Goal: Information Seeking & Learning: Find specific fact

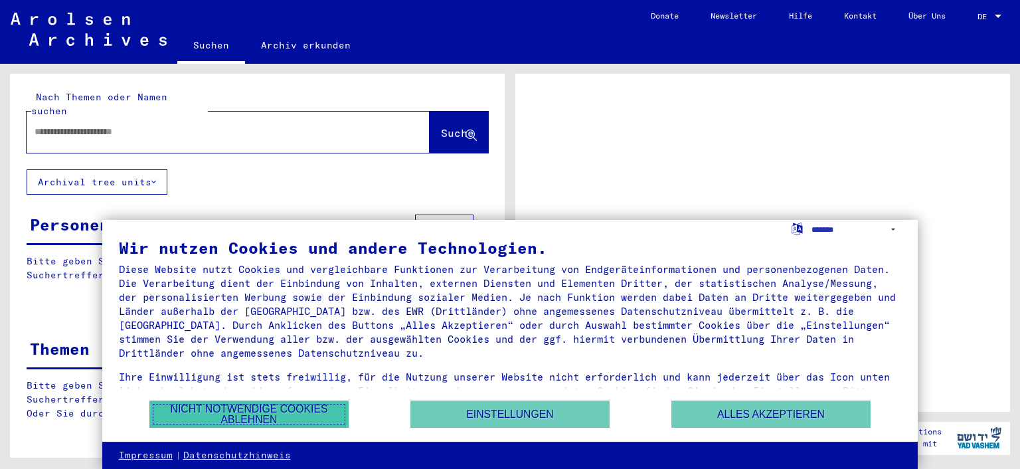
click at [244, 410] on button "Nicht notwendige Cookies ablehnen" at bounding box center [248, 413] width 199 height 27
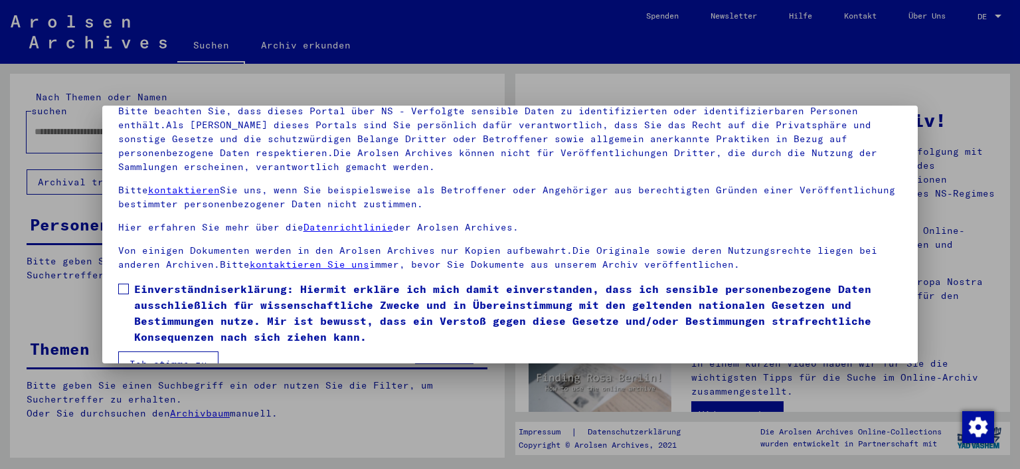
scroll to position [86, 0]
click at [124, 286] on span at bounding box center [123, 288] width 11 height 11
click at [168, 357] on button "Ich stimme zu" at bounding box center [168, 362] width 100 height 25
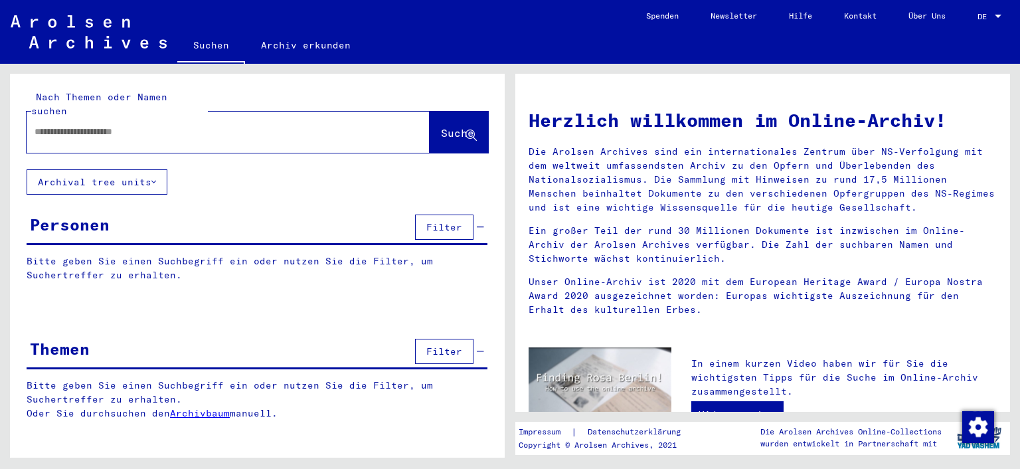
click at [74, 125] on input "text" at bounding box center [212, 132] width 355 height 14
type input "**********"
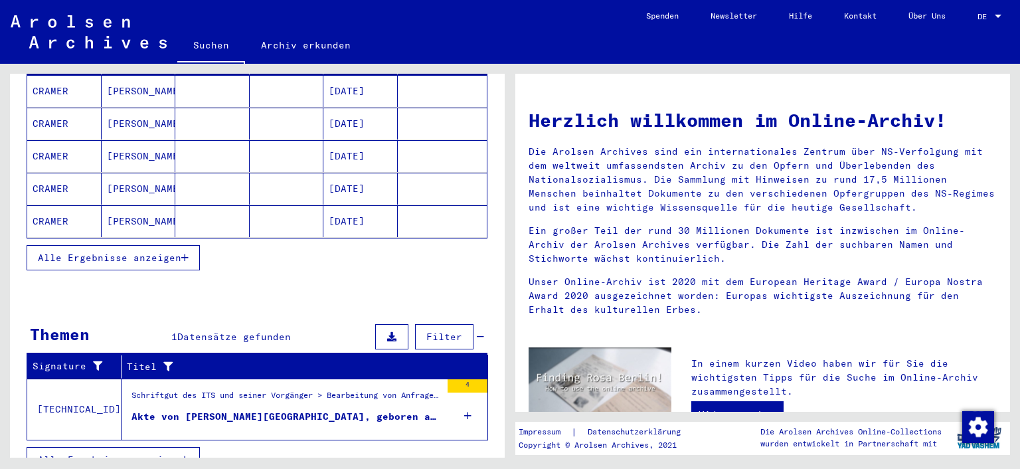
scroll to position [212, 0]
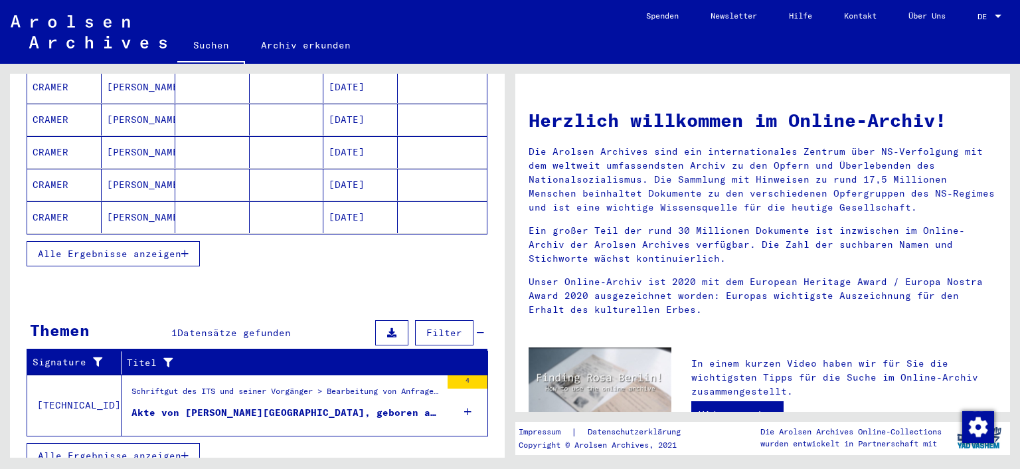
click at [464, 375] on div "4" at bounding box center [467, 381] width 40 height 13
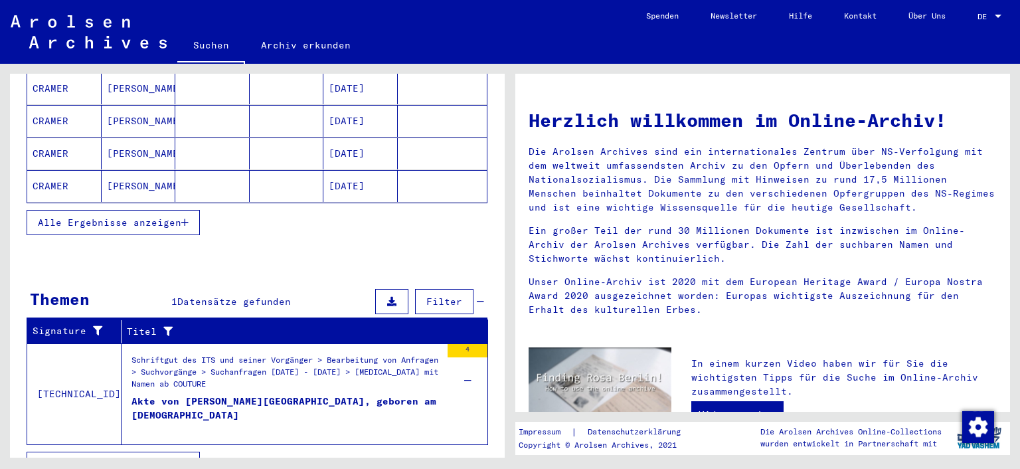
scroll to position [248, 0]
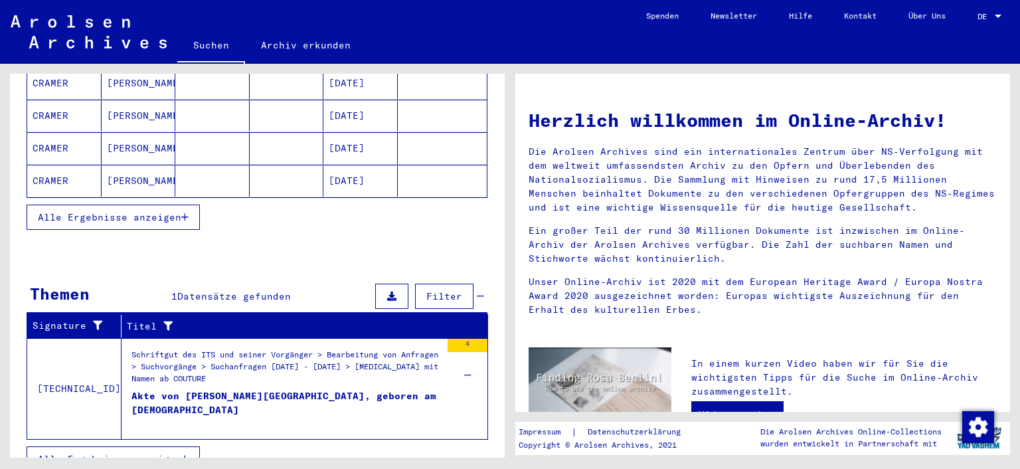
click at [230, 389] on div "Akte von [PERSON_NAME][GEOGRAPHIC_DATA], geboren am [DEMOGRAPHIC_DATA]" at bounding box center [285, 409] width 309 height 40
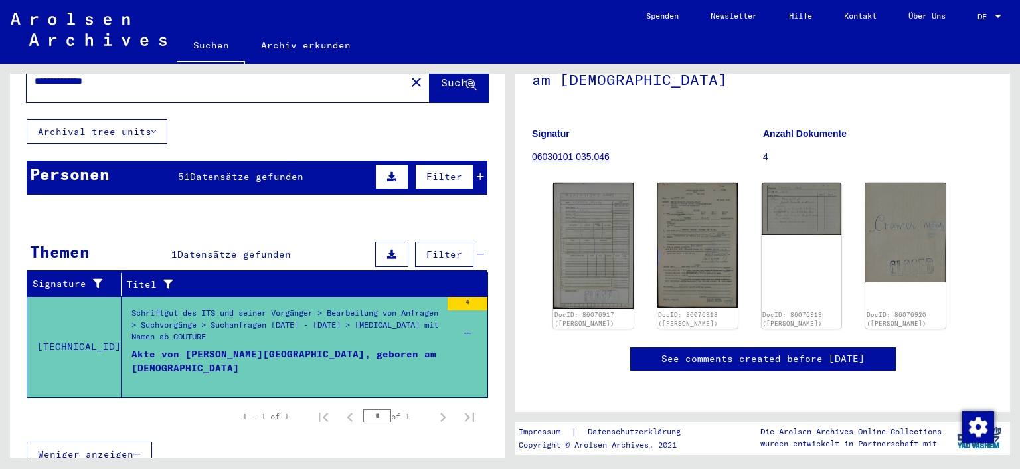
scroll to position [101, 0]
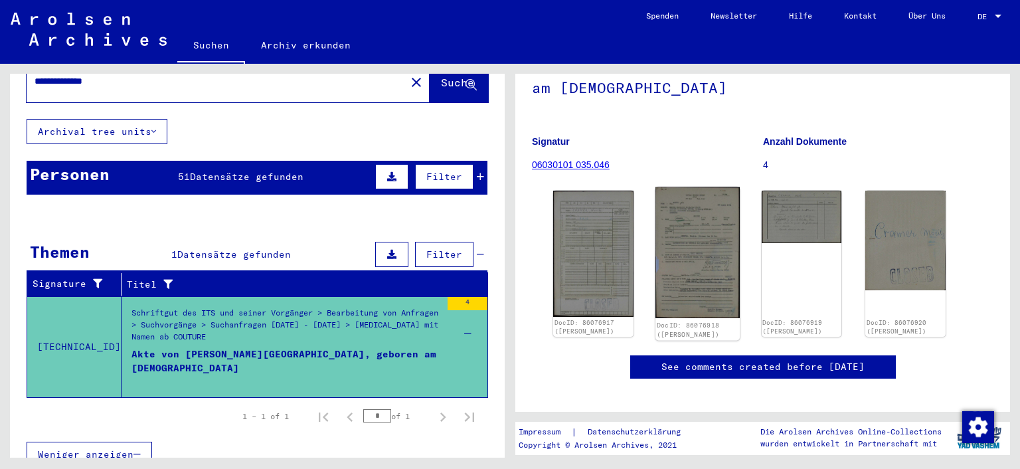
click at [693, 251] on img at bounding box center [697, 252] width 84 height 131
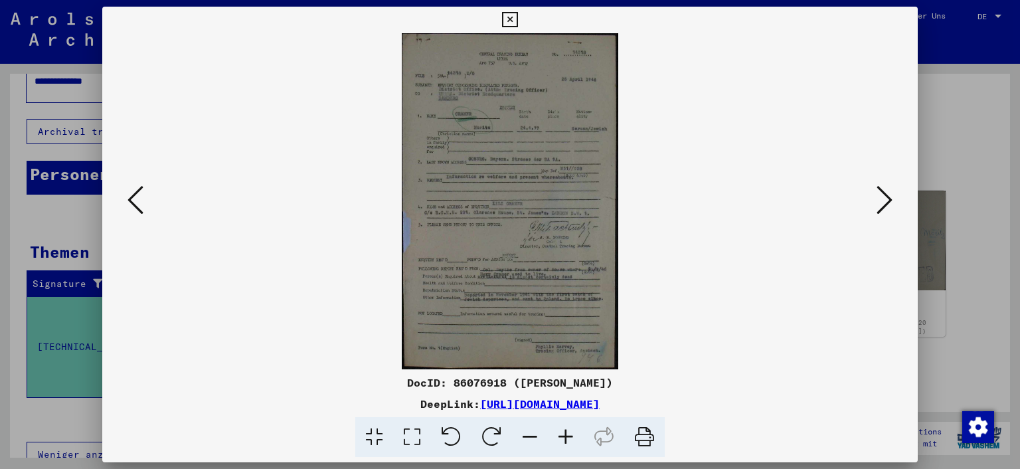
click at [561, 436] on icon at bounding box center [566, 437] width 36 height 40
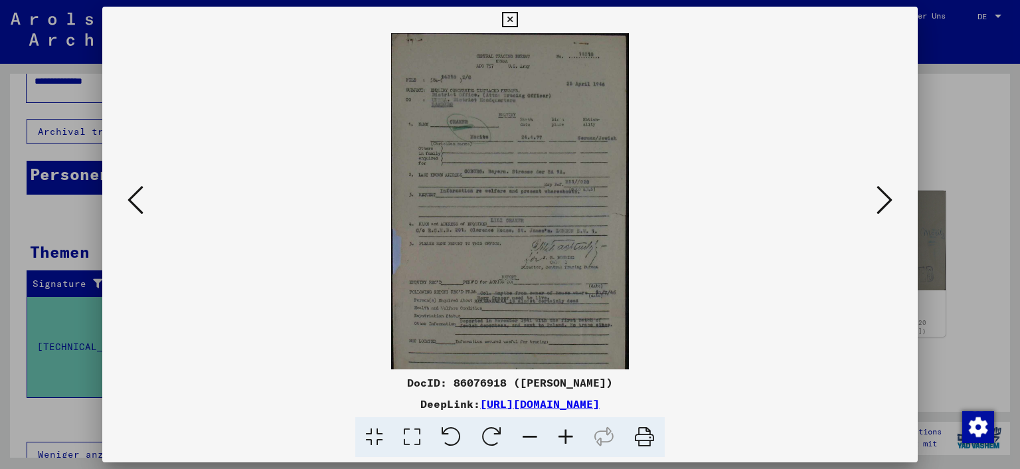
click at [561, 436] on icon at bounding box center [566, 437] width 36 height 40
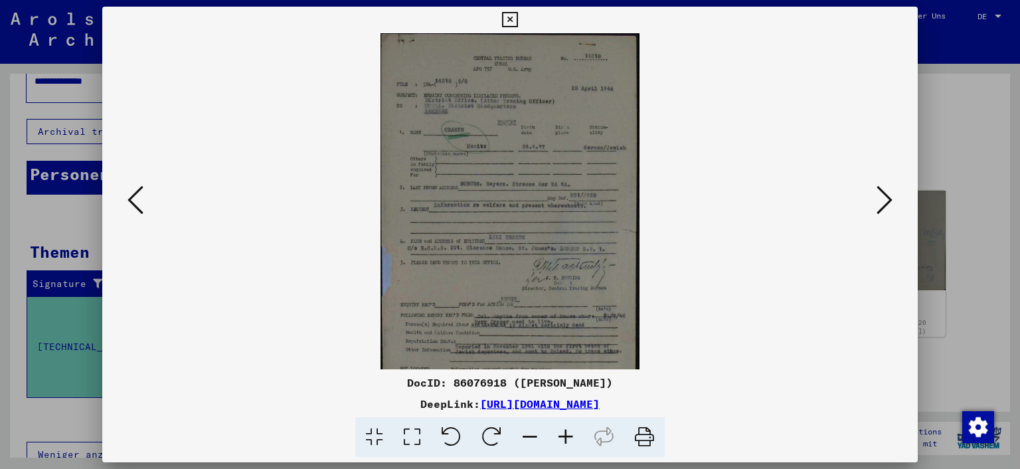
click at [561, 436] on icon at bounding box center [566, 437] width 36 height 40
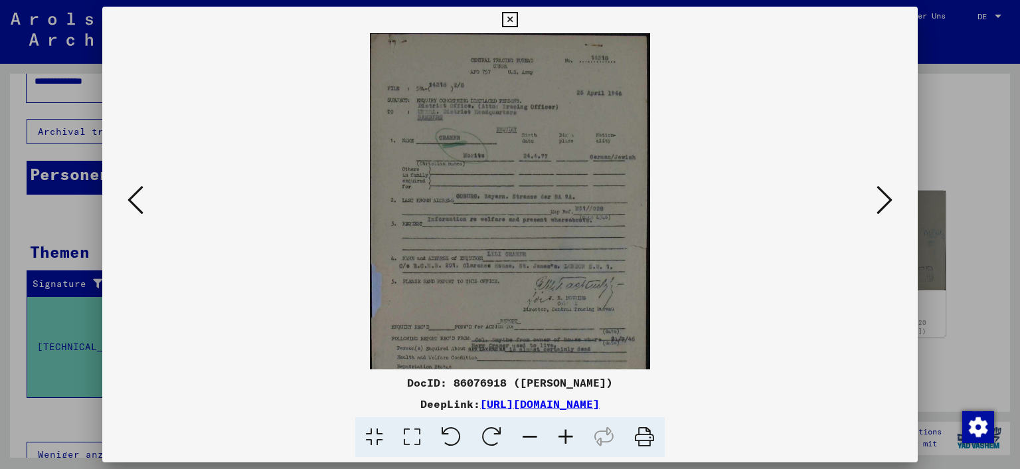
click at [561, 436] on icon at bounding box center [566, 437] width 36 height 40
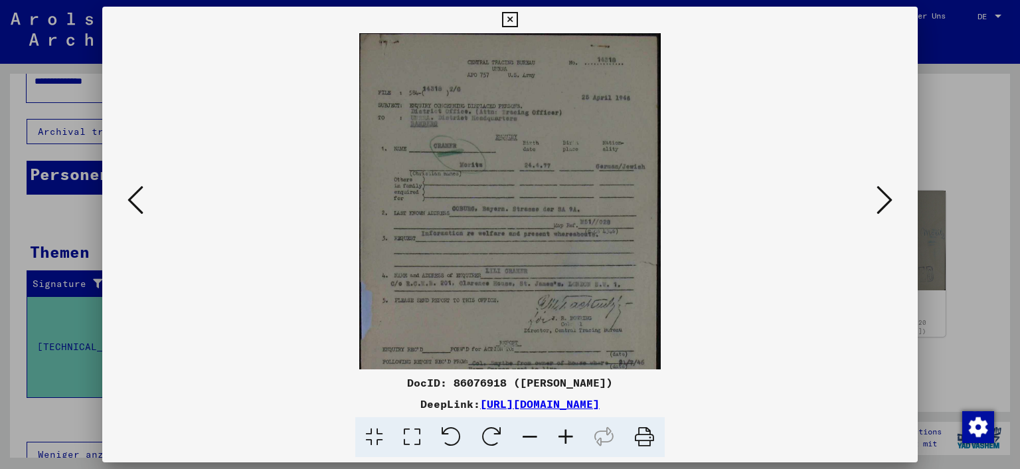
click at [561, 436] on icon at bounding box center [566, 437] width 36 height 40
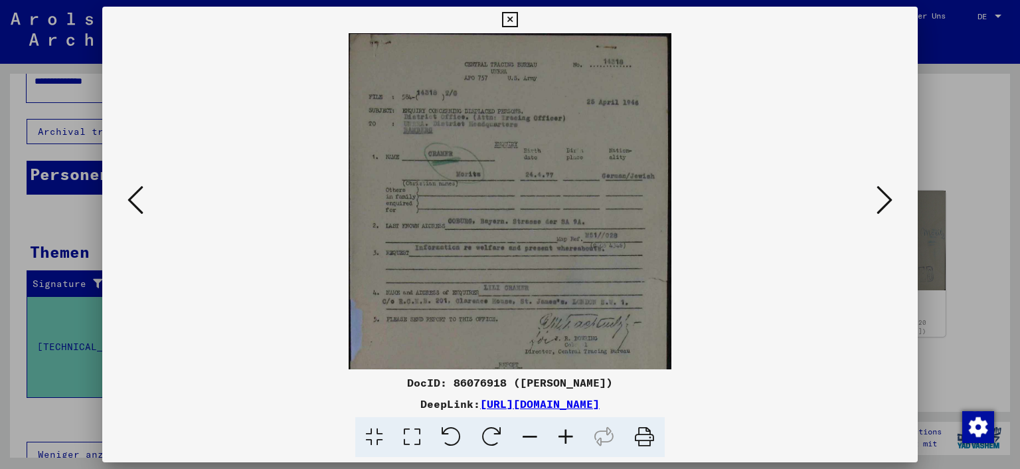
click at [885, 199] on icon at bounding box center [884, 200] width 16 height 32
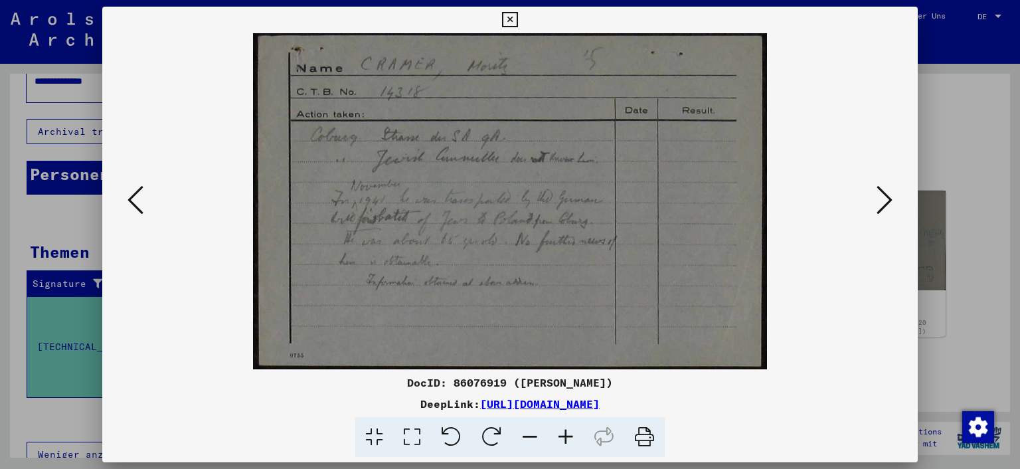
click at [885, 199] on icon at bounding box center [884, 200] width 16 height 32
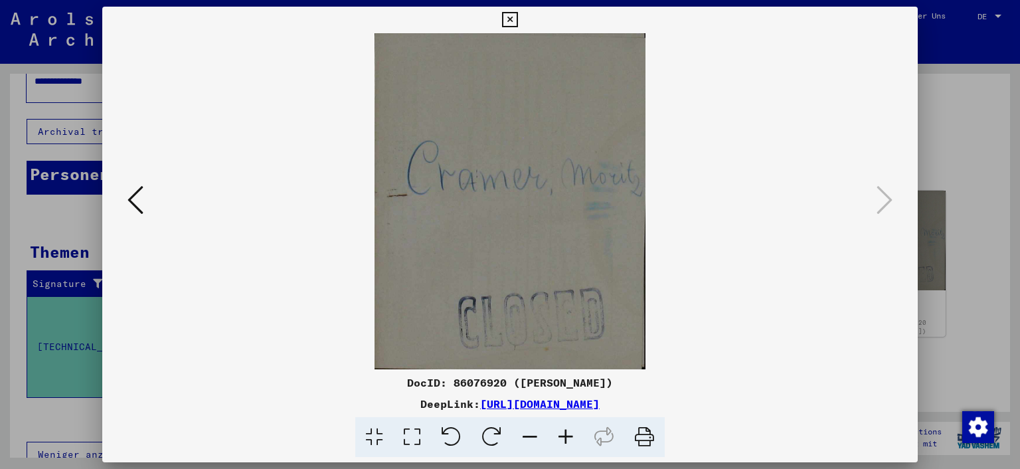
click at [517, 15] on icon at bounding box center [509, 20] width 15 height 16
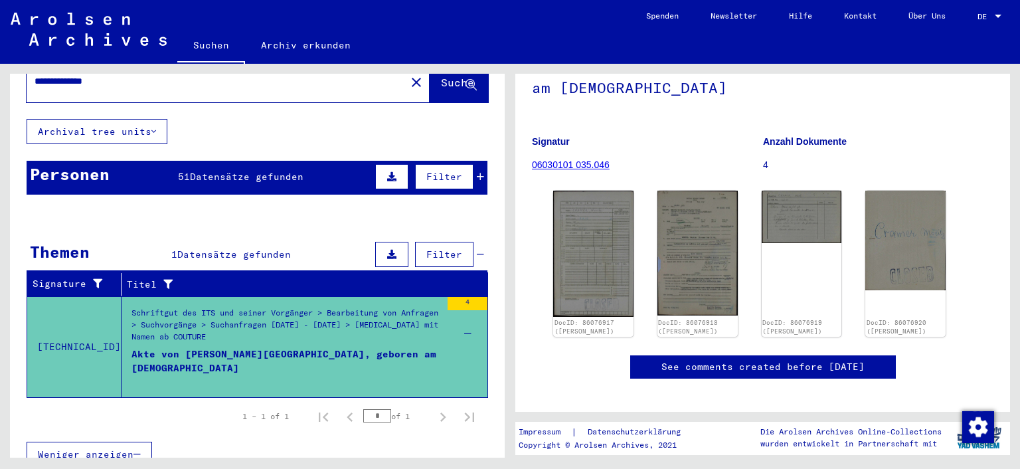
click at [370, 118] on div "**********" at bounding box center [257, 253] width 494 height 461
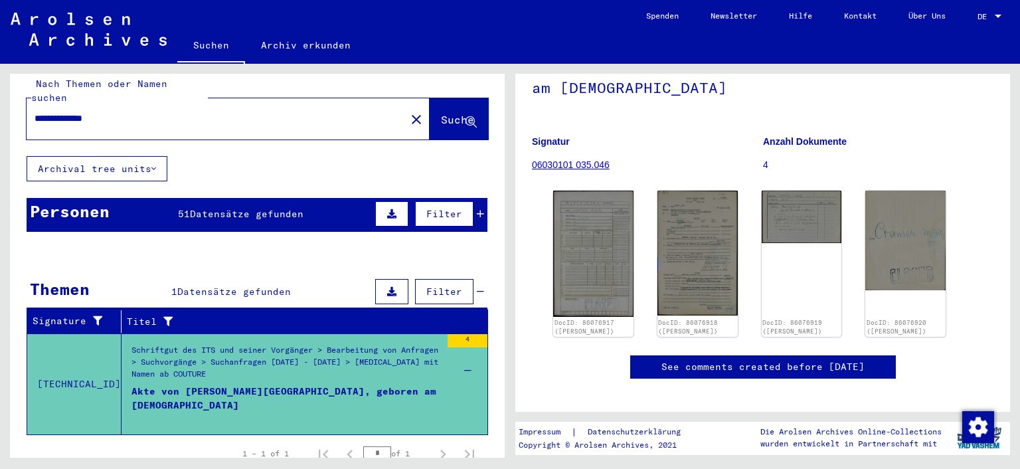
scroll to position [0, 0]
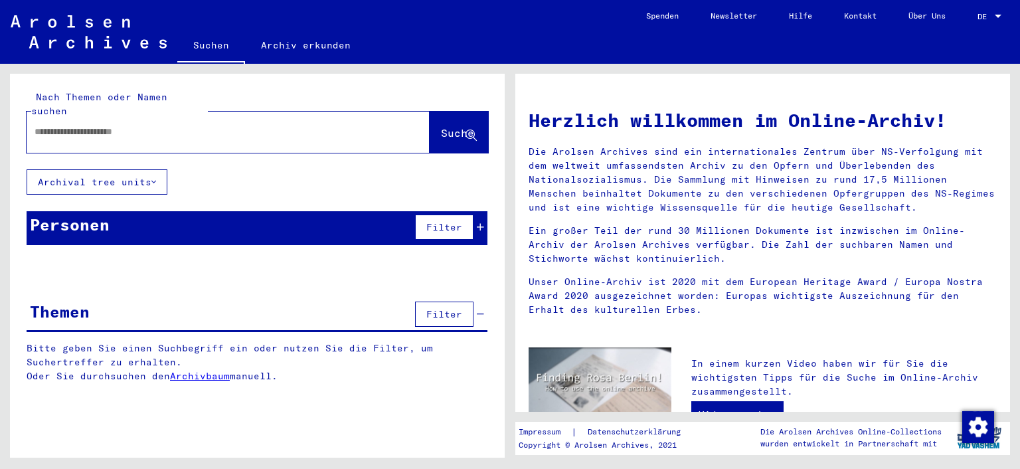
type input "**********"
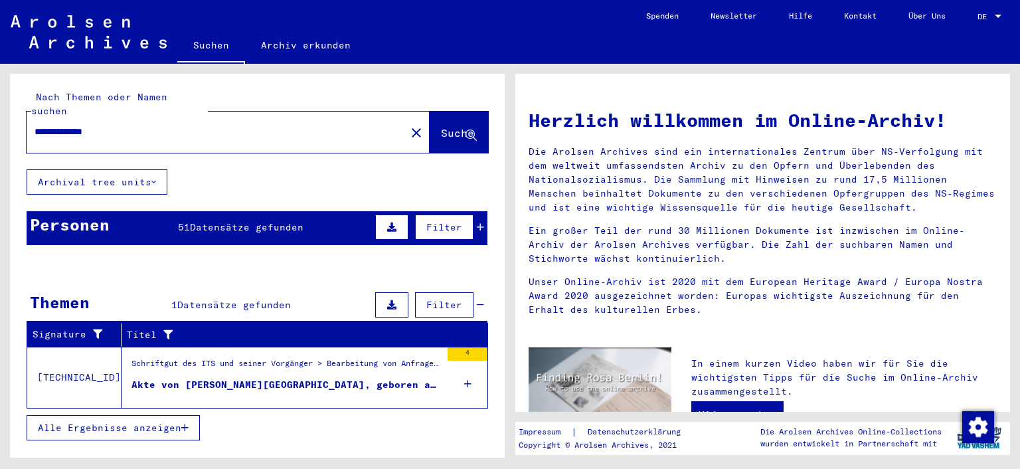
click at [260, 221] on span "Datensätze gefunden" at bounding box center [247, 227] width 114 height 12
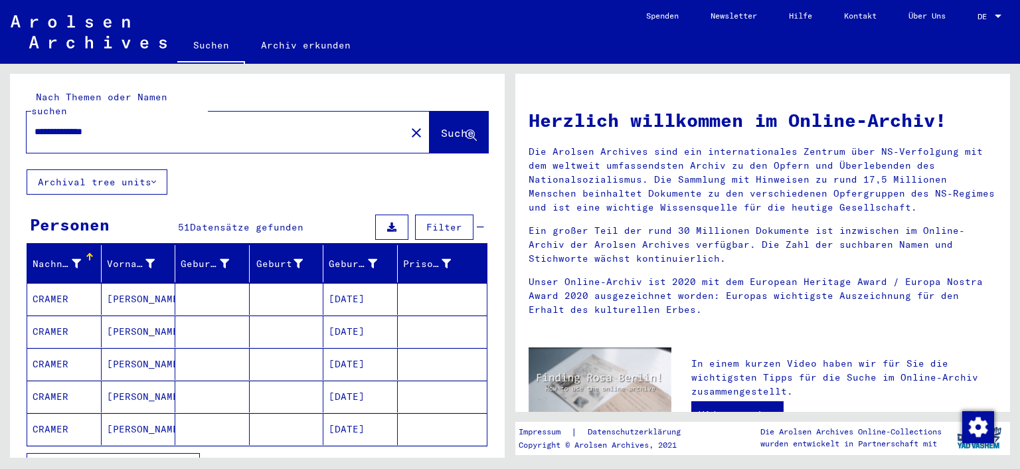
click at [56, 283] on mat-cell "CRAMER" at bounding box center [64, 299] width 74 height 32
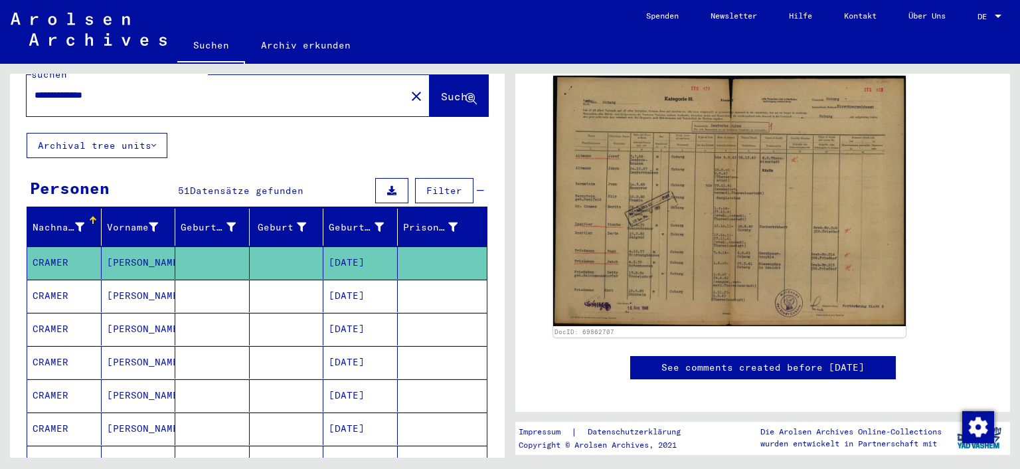
scroll to position [260, 0]
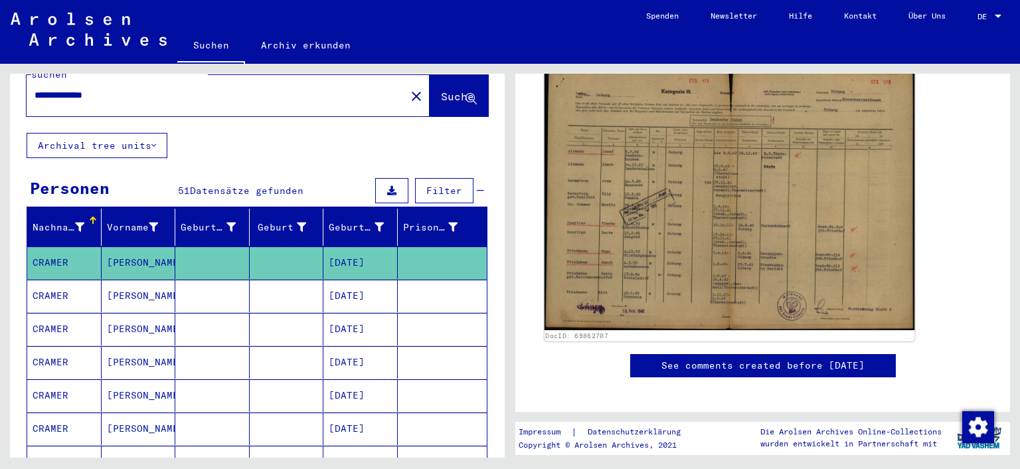
click at [747, 236] on img at bounding box center [729, 198] width 370 height 263
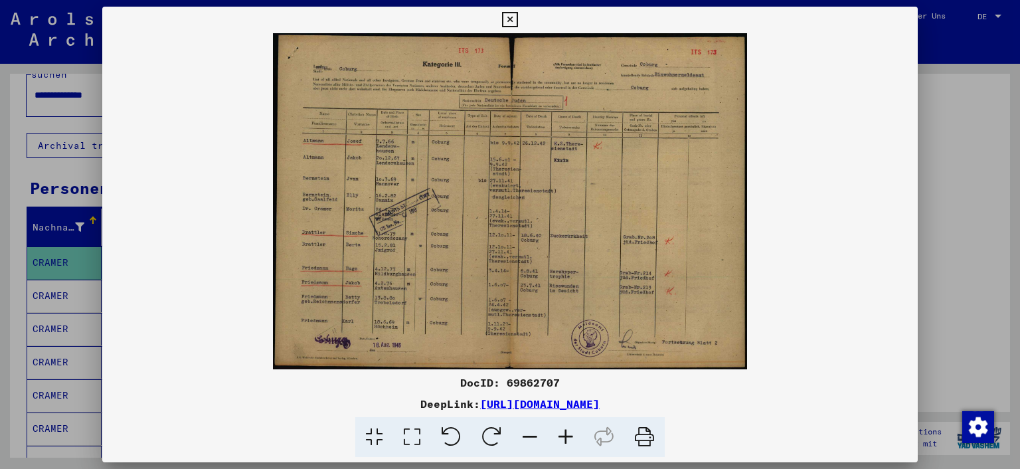
click at [567, 438] on icon at bounding box center [566, 437] width 36 height 40
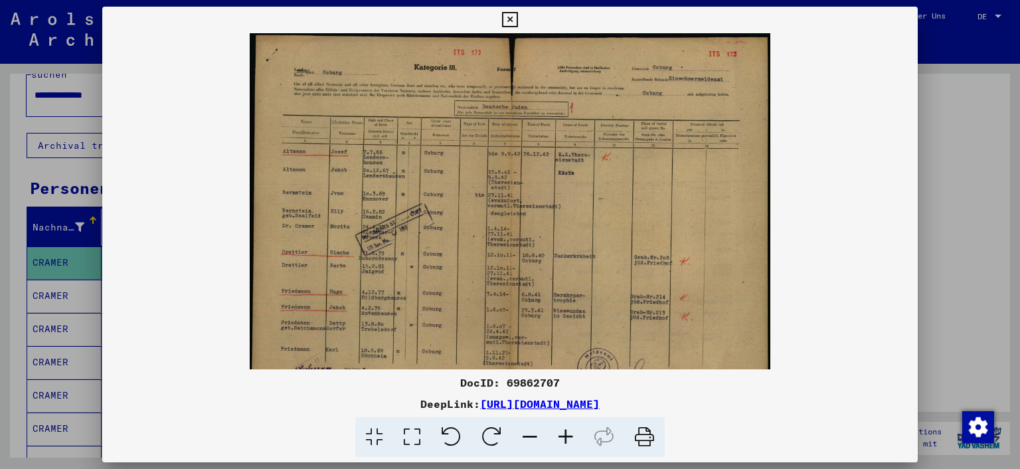
click at [567, 438] on icon at bounding box center [566, 437] width 36 height 40
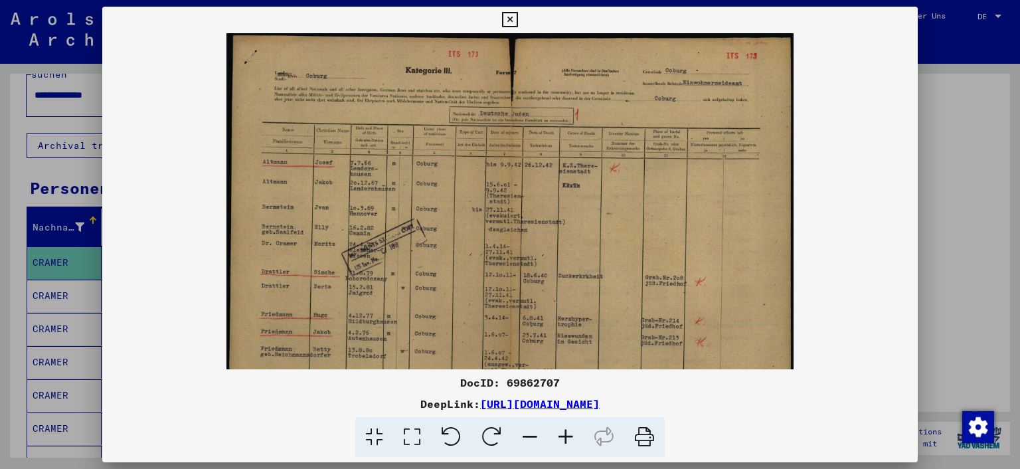
click at [567, 438] on icon at bounding box center [566, 437] width 36 height 40
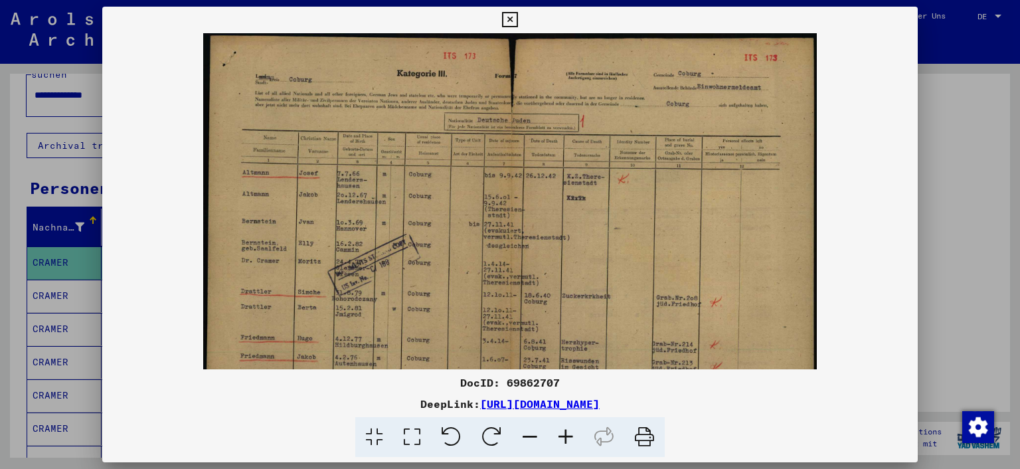
click at [517, 20] on icon at bounding box center [509, 20] width 15 height 16
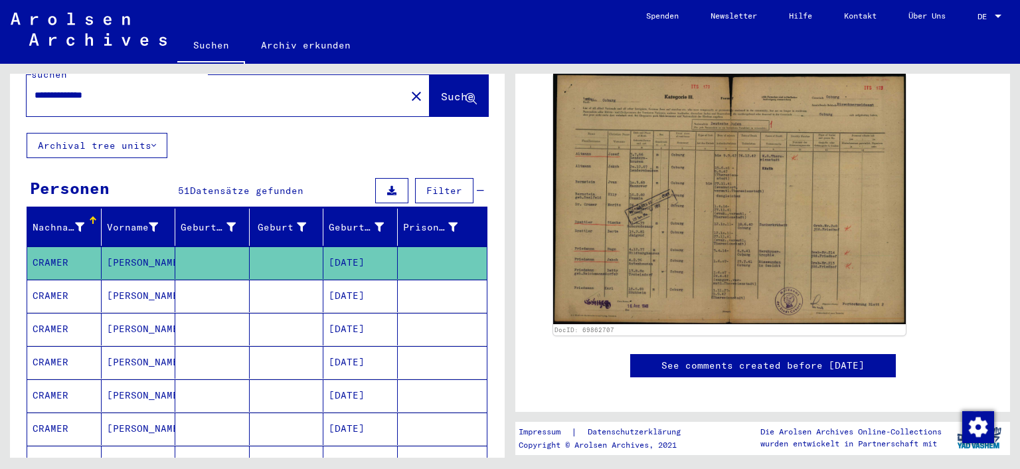
click at [130, 283] on mat-cell "[PERSON_NAME]" at bounding box center [139, 295] width 74 height 33
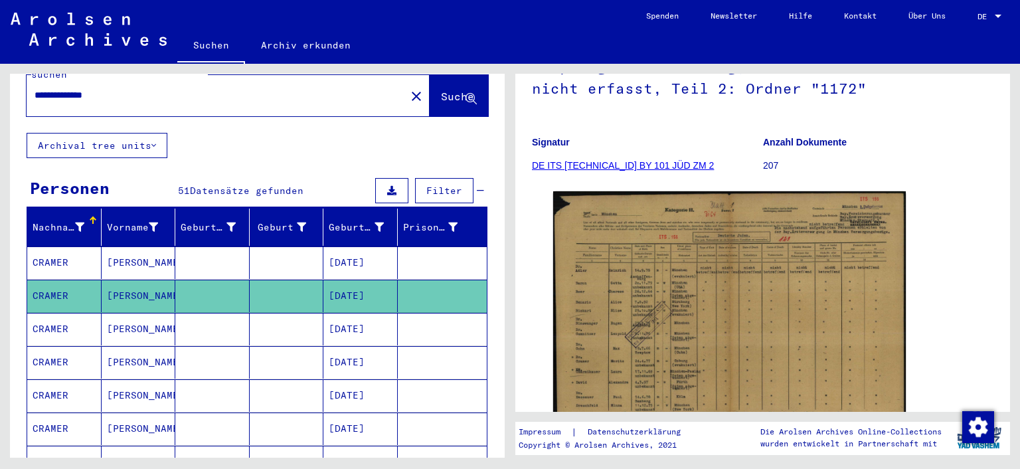
scroll to position [146, 0]
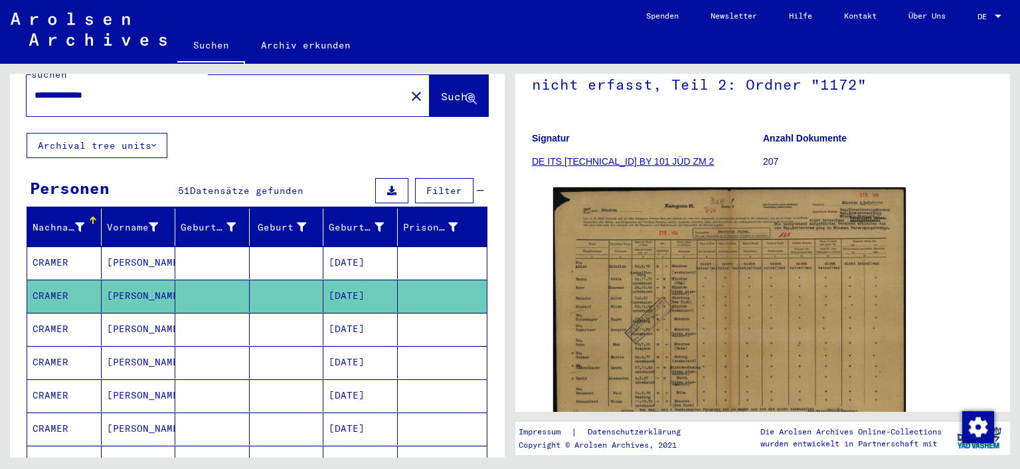
click at [131, 313] on mat-cell "[PERSON_NAME]" at bounding box center [139, 329] width 74 height 33
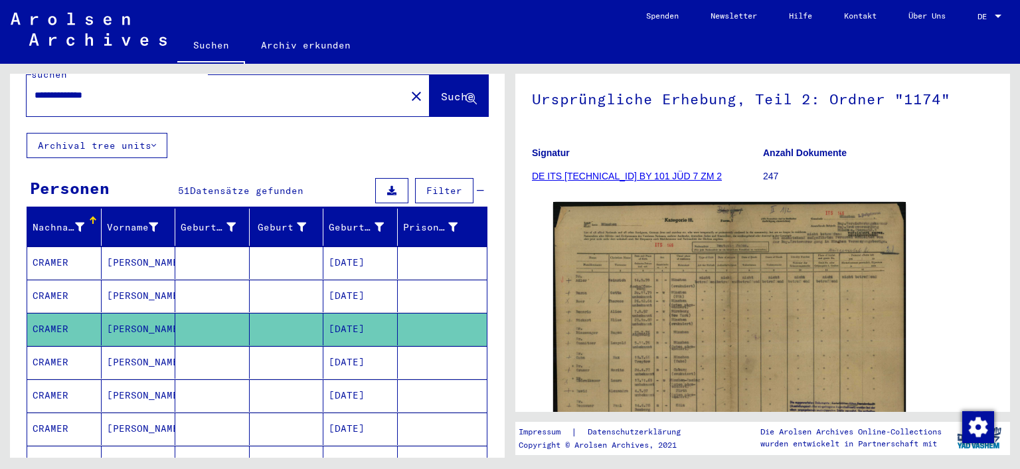
scroll to position [146, 0]
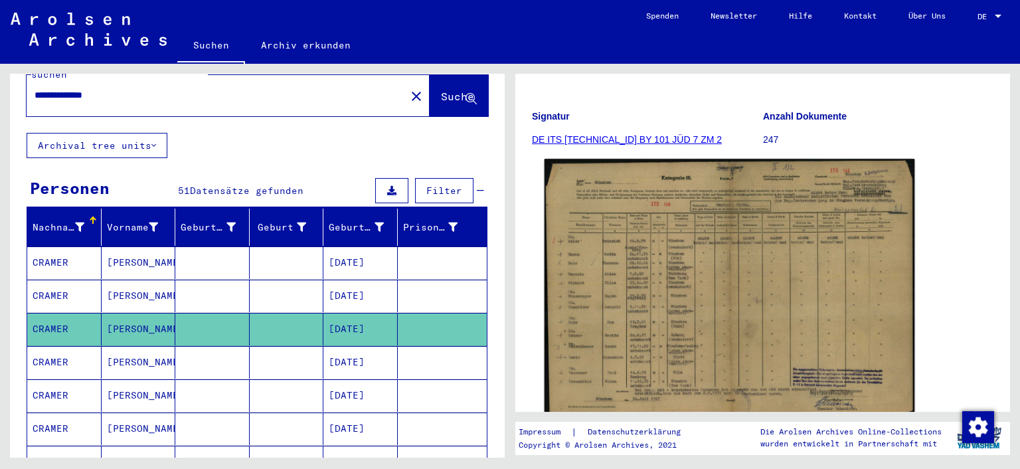
click at [771, 305] on img at bounding box center [729, 290] width 370 height 262
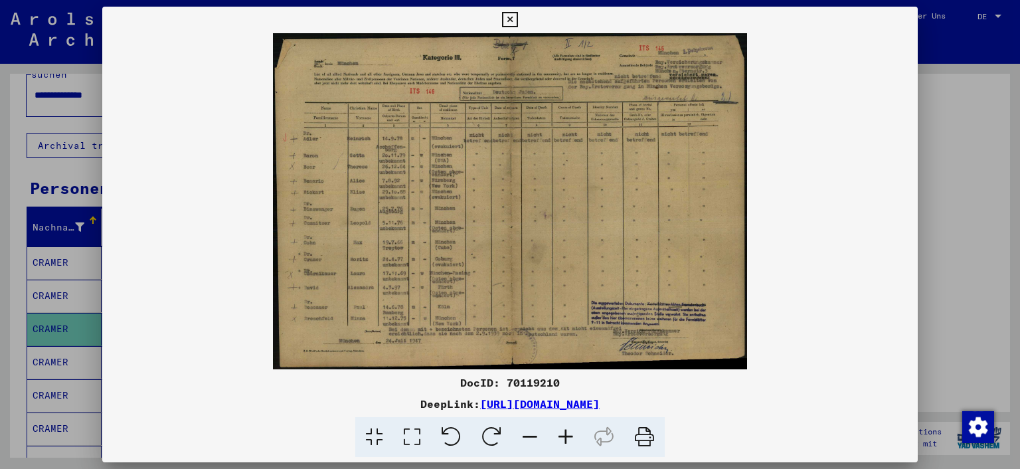
click at [560, 437] on icon at bounding box center [566, 437] width 36 height 40
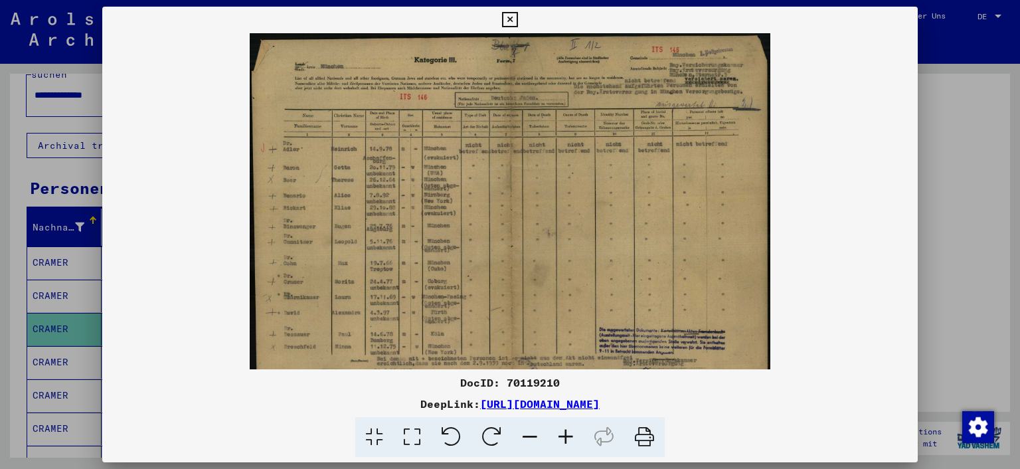
click at [560, 437] on icon at bounding box center [566, 437] width 36 height 40
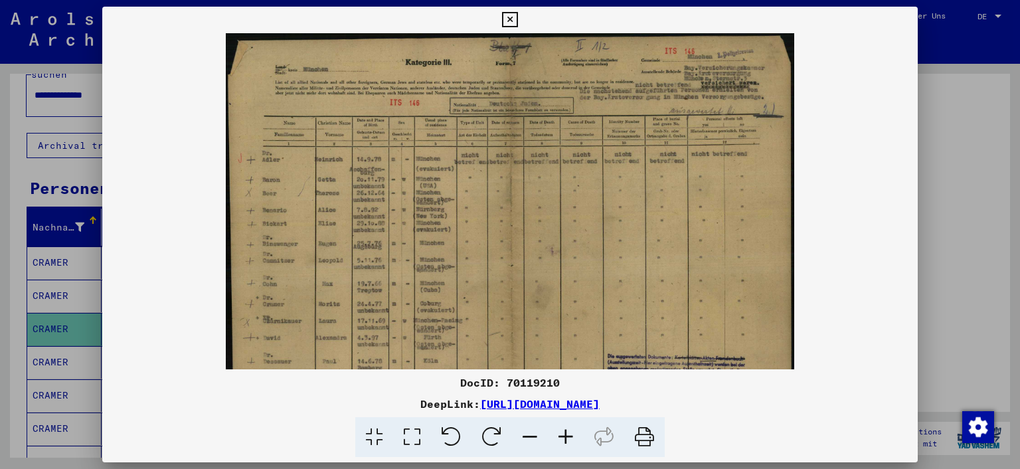
click at [517, 17] on icon at bounding box center [509, 20] width 15 height 16
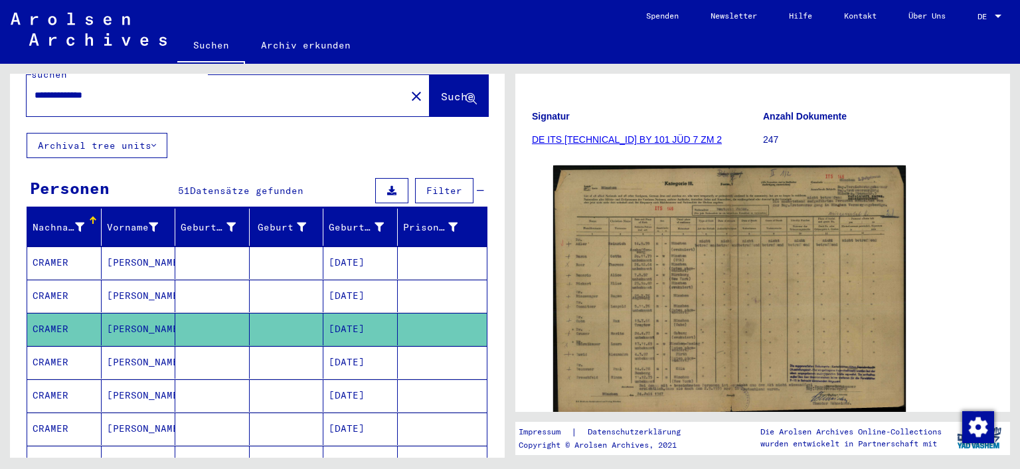
click at [60, 348] on mat-cell "CRAMER" at bounding box center [64, 362] width 74 height 33
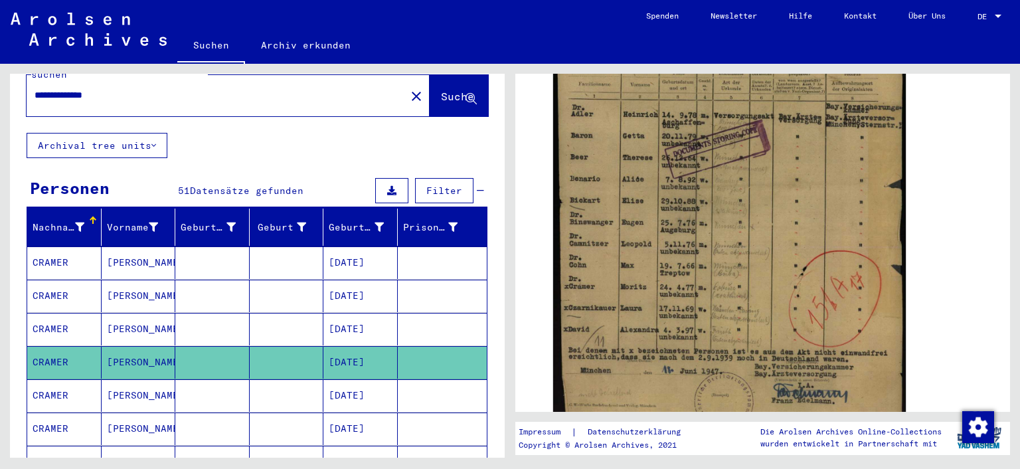
scroll to position [377, 0]
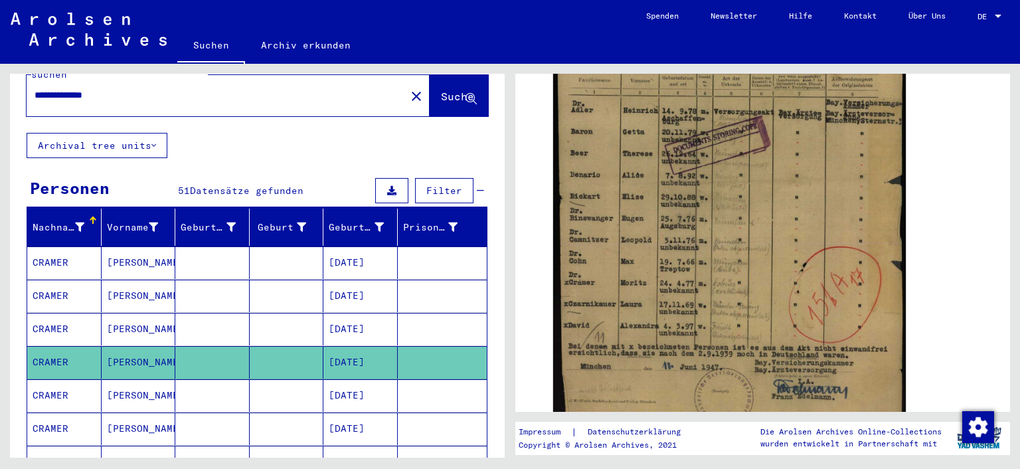
click at [125, 382] on mat-cell "[PERSON_NAME]" at bounding box center [139, 395] width 74 height 33
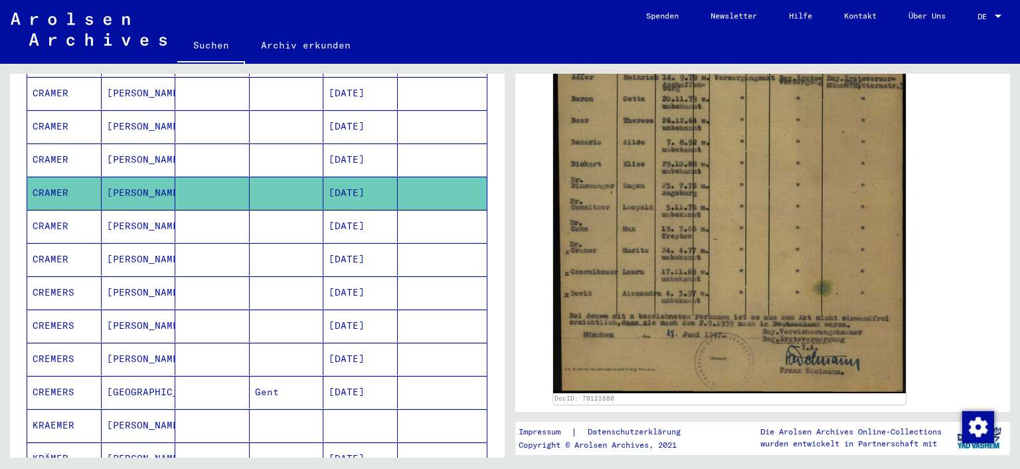
scroll to position [242, 0]
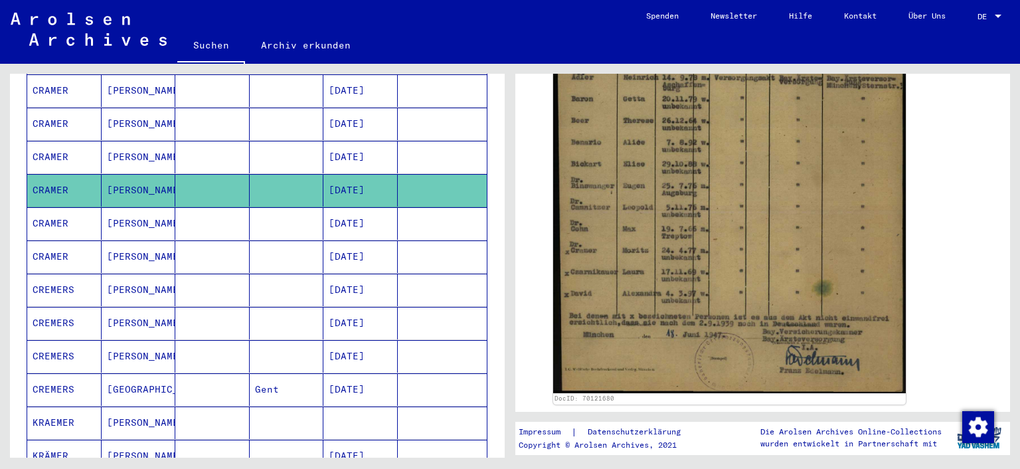
click at [134, 207] on mat-cell "[PERSON_NAME]" at bounding box center [139, 223] width 74 height 33
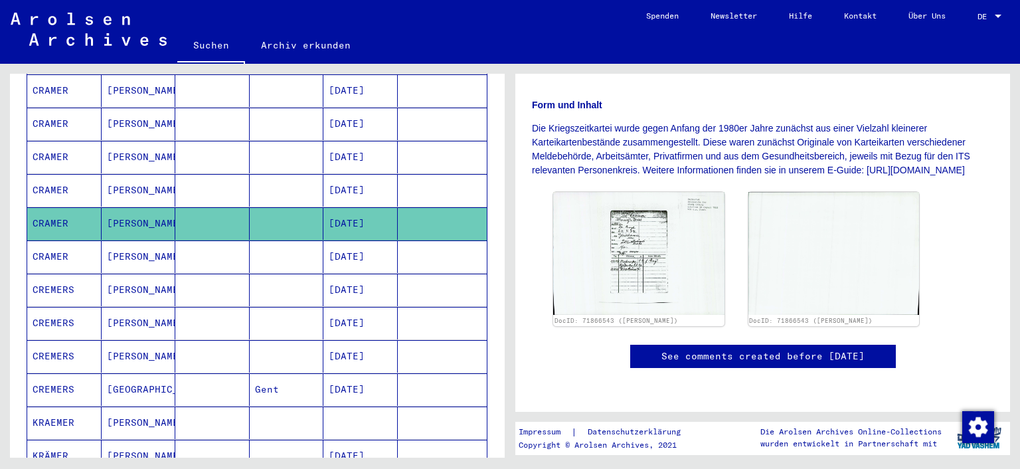
scroll to position [272, 0]
click at [131, 242] on mat-cell "[PERSON_NAME]" at bounding box center [139, 256] width 74 height 33
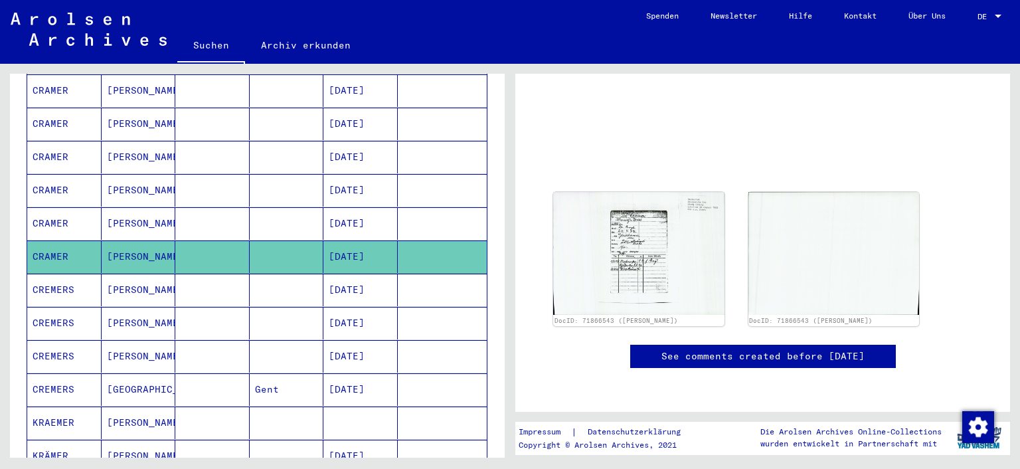
scroll to position [194, 0]
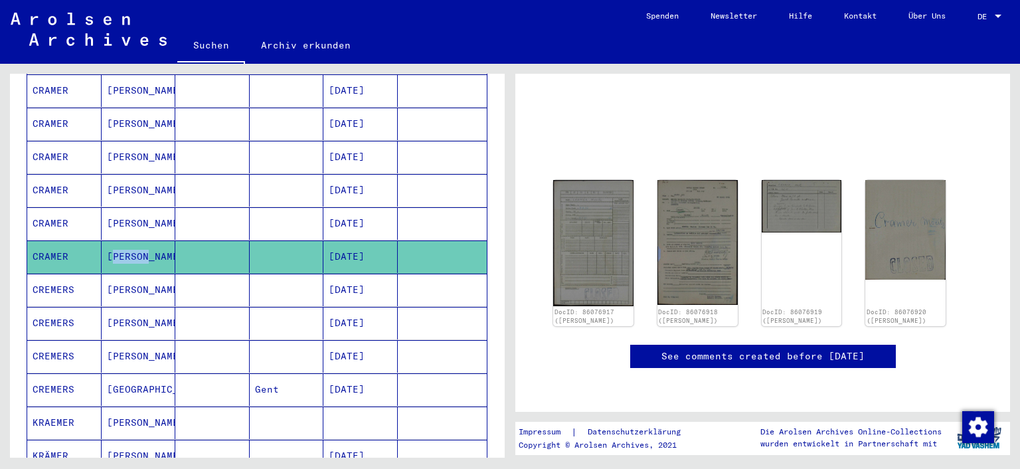
click at [131, 242] on mat-cell "[PERSON_NAME]" at bounding box center [139, 256] width 74 height 33
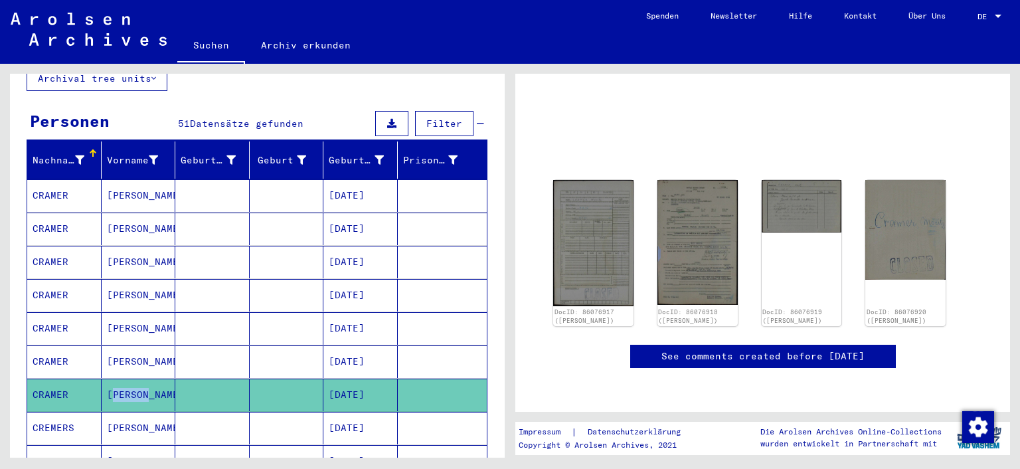
scroll to position [0, 0]
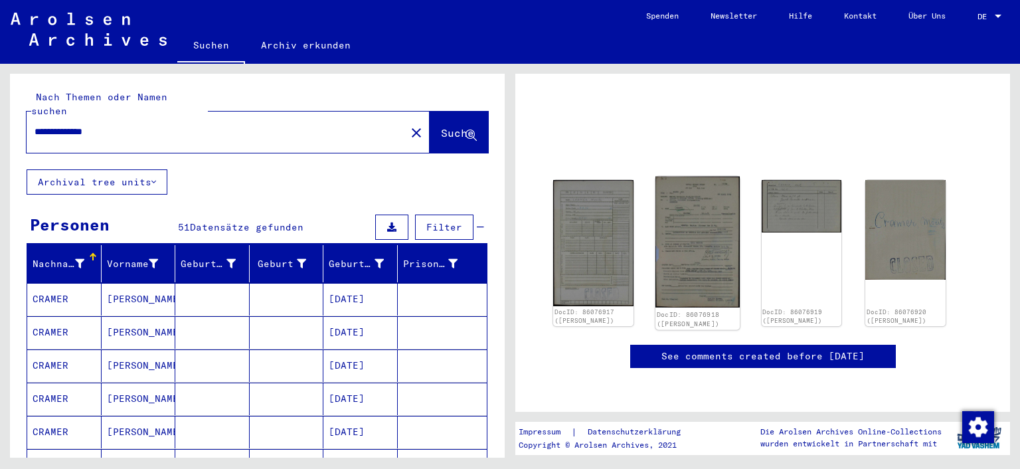
click at [685, 233] on img at bounding box center [697, 242] width 84 height 131
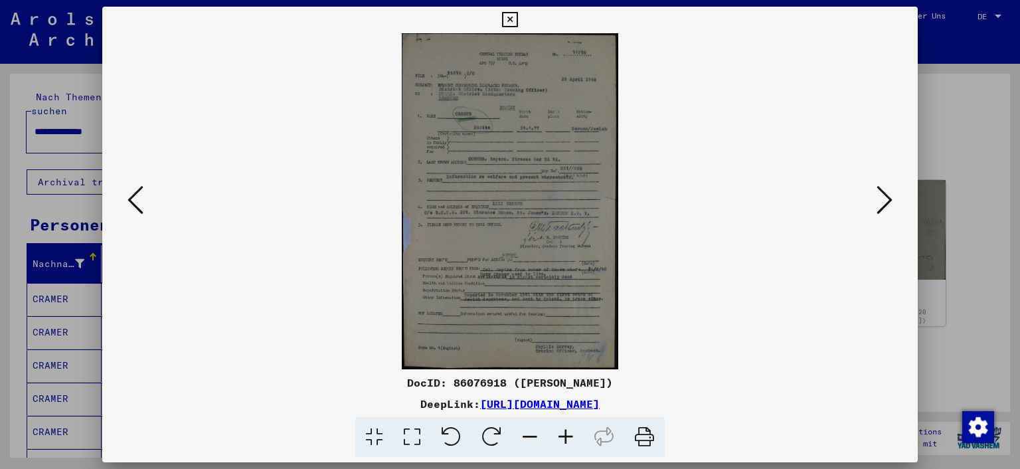
click at [882, 192] on icon at bounding box center [884, 200] width 16 height 32
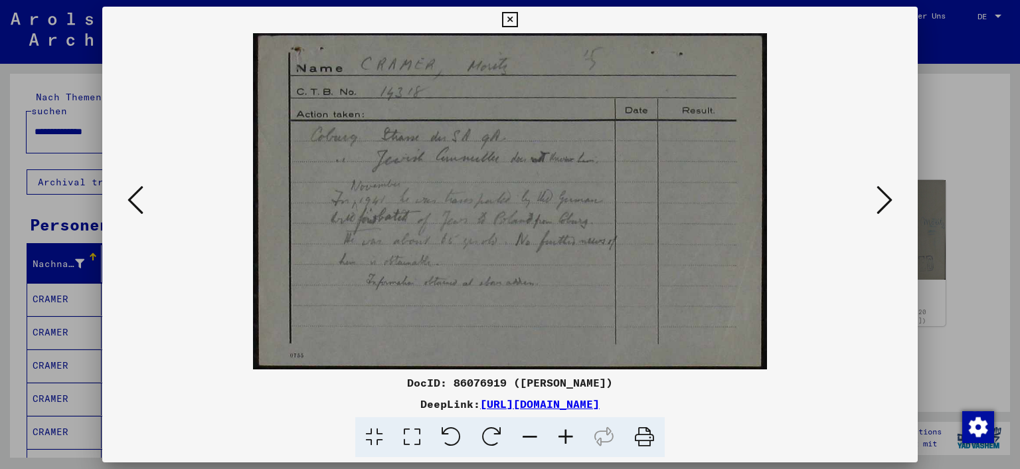
click at [517, 15] on icon at bounding box center [509, 20] width 15 height 16
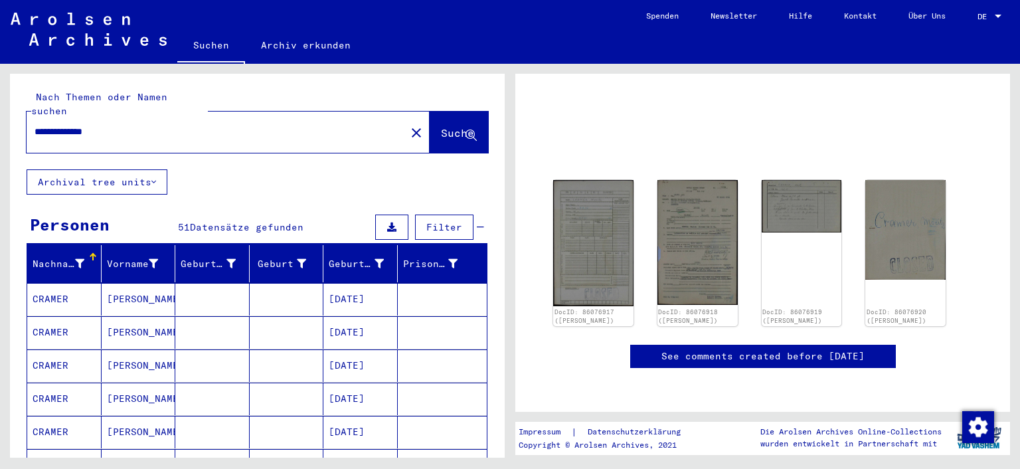
click at [54, 320] on mat-cell "CRAMER" at bounding box center [64, 332] width 74 height 33
